Goal: Transaction & Acquisition: Register for event/course

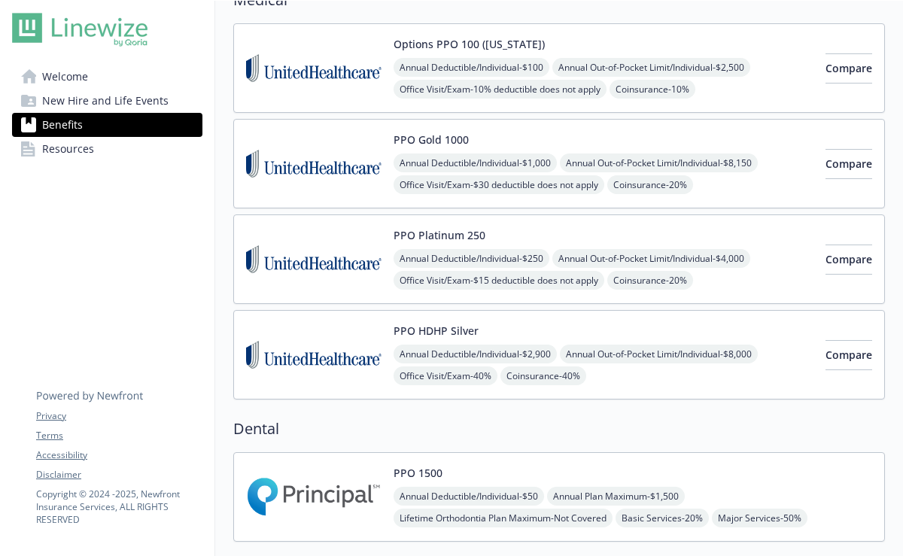
scroll to position [147, 0]
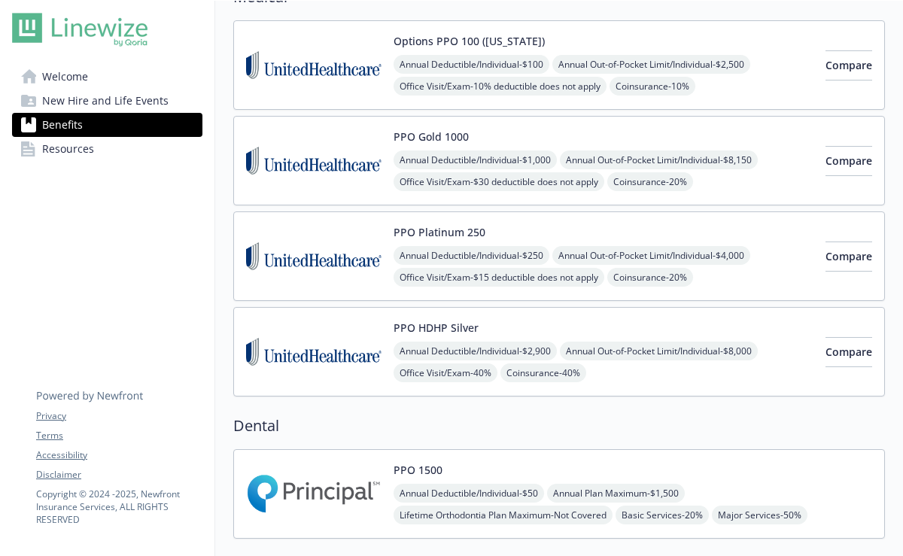
click at [88, 98] on span "New Hire and Life Events" at bounding box center [105, 101] width 126 height 24
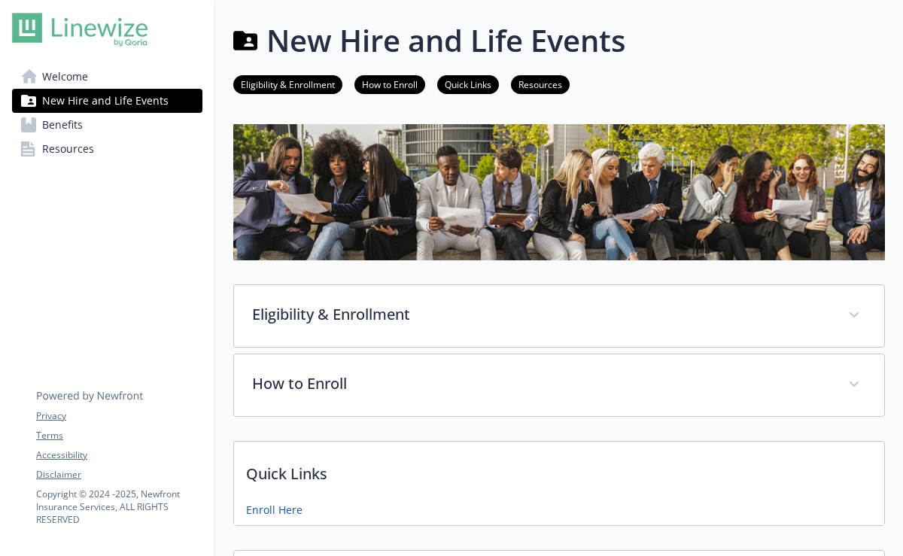
scroll to position [147, 0]
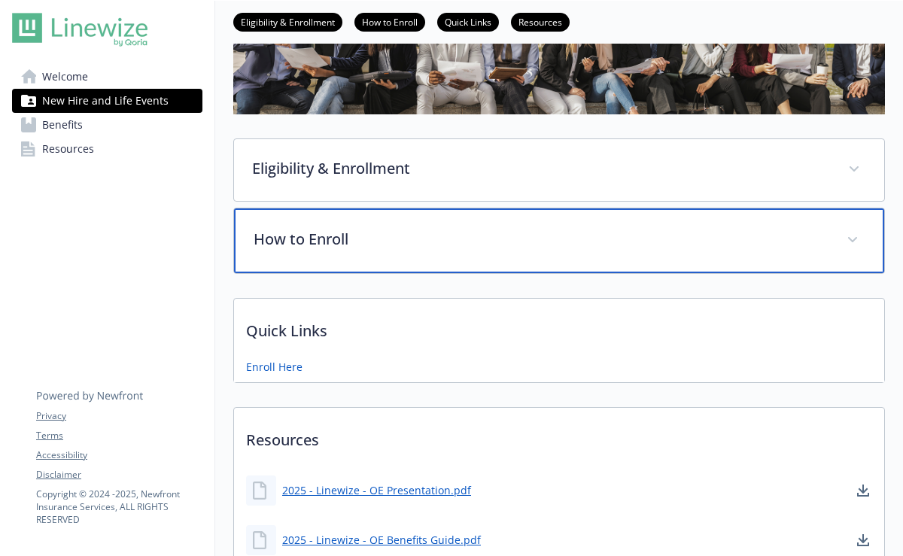
click at [312, 242] on p "How to Enroll" at bounding box center [541, 239] width 575 height 23
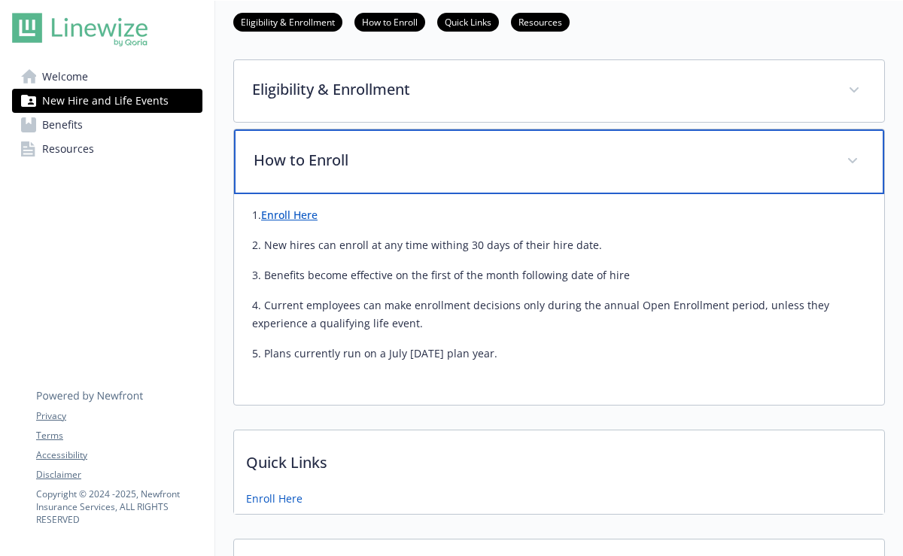
scroll to position [232, 0]
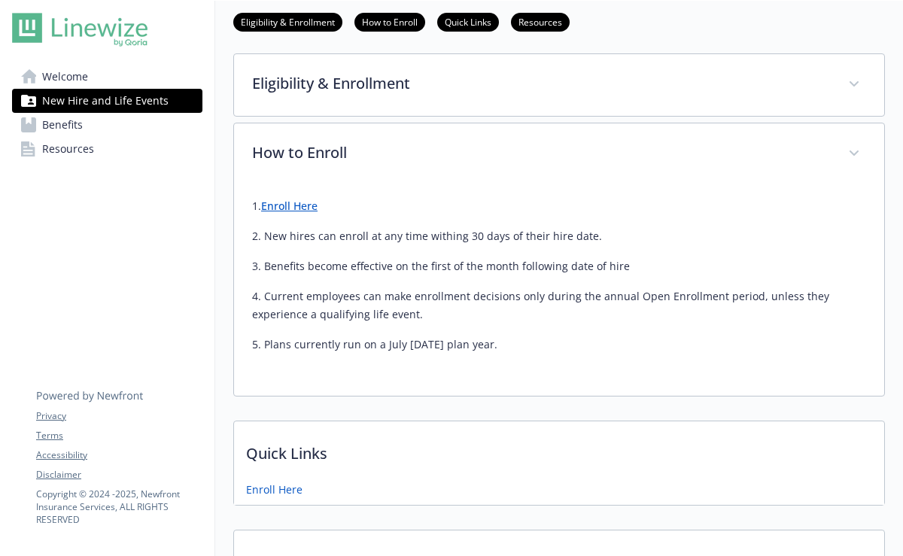
click at [289, 207] on link "Enroll Here" at bounding box center [289, 206] width 56 height 14
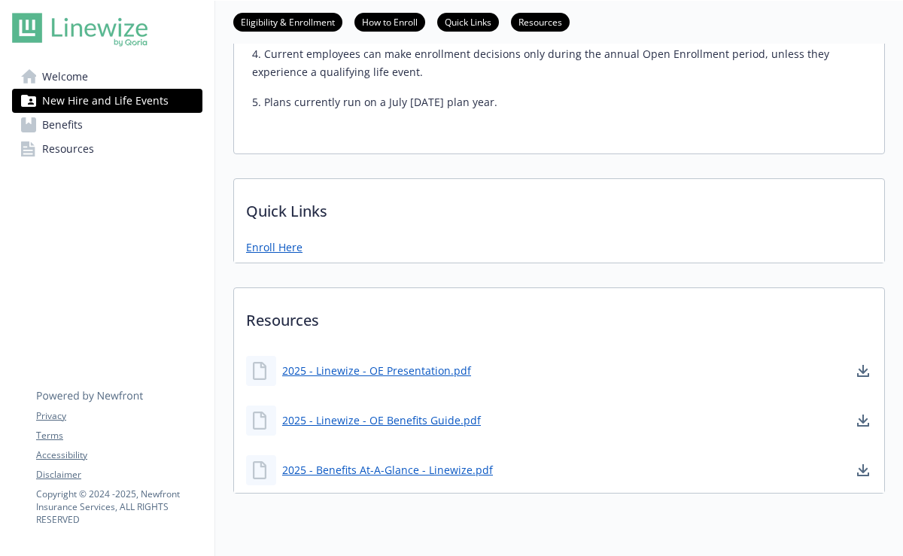
scroll to position [475, 0]
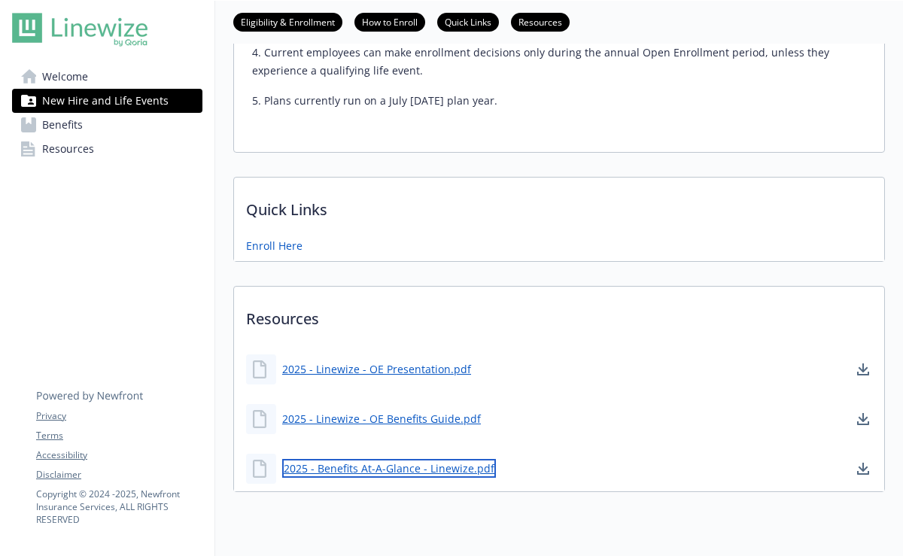
click at [345, 469] on link "2025 - Benefits At-A-Glance - Linewize.pdf" at bounding box center [389, 468] width 214 height 19
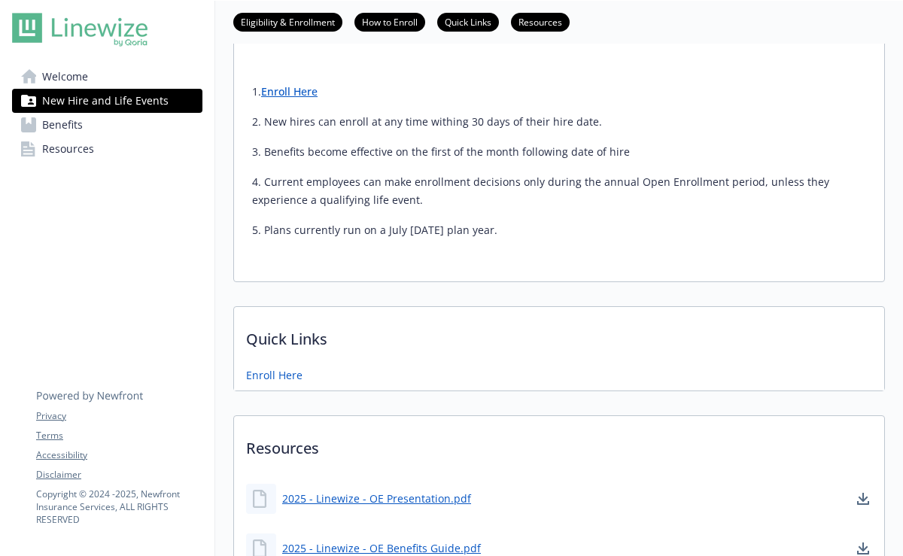
scroll to position [348, 0]
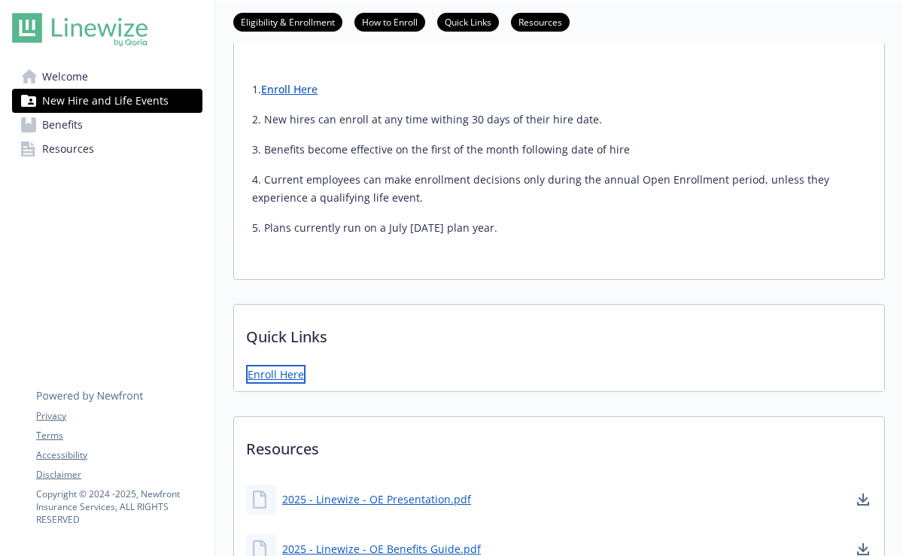
click at [252, 375] on link "Enroll Here" at bounding box center [275, 374] width 59 height 19
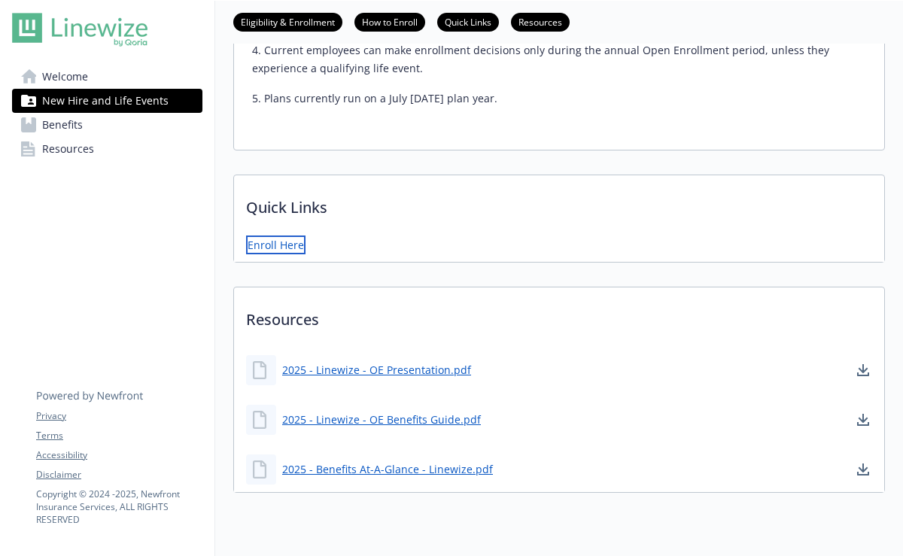
scroll to position [478, 0]
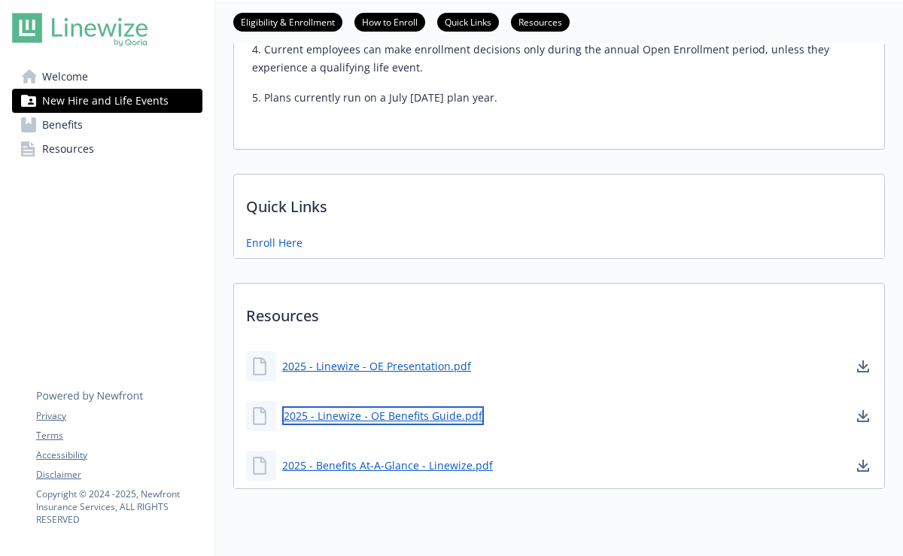
click at [336, 422] on link "2025 - Linewize - OE Benefits Guide.pdf" at bounding box center [383, 415] width 202 height 19
